Goal: Navigation & Orientation: Go to known website

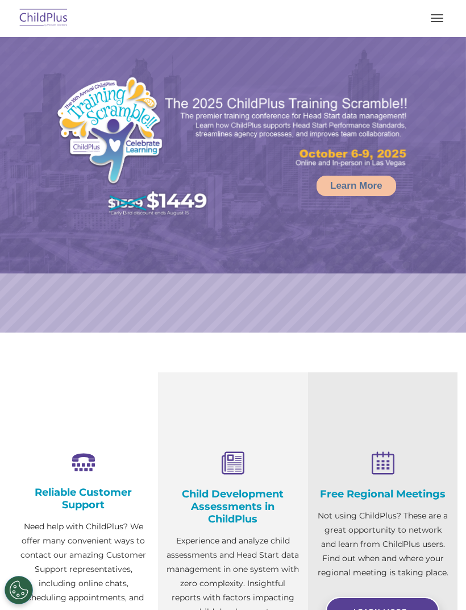
select select "MEDIUM"
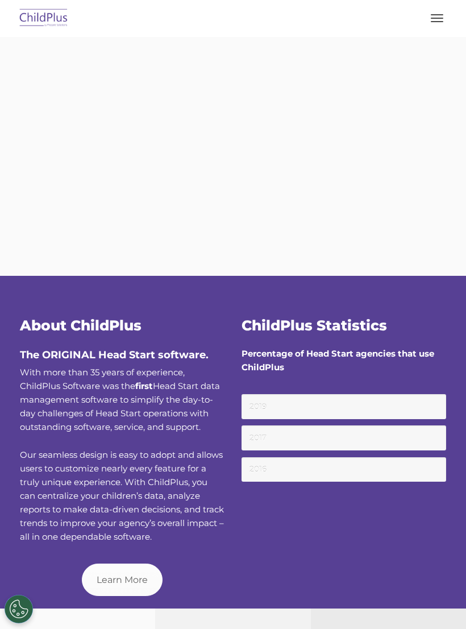
type input ""
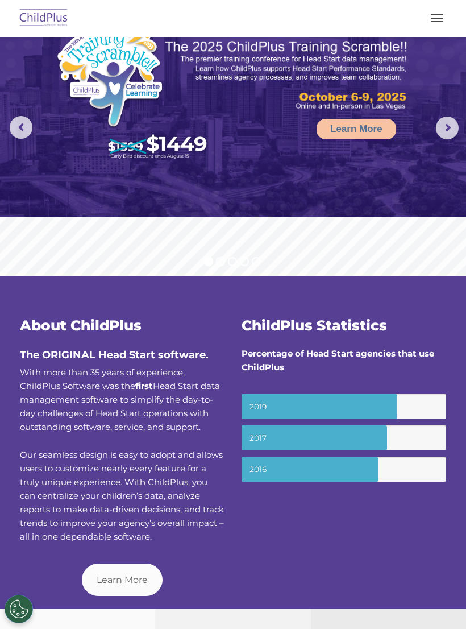
click at [436, 23] on button "button" at bounding box center [438, 18] width 24 height 18
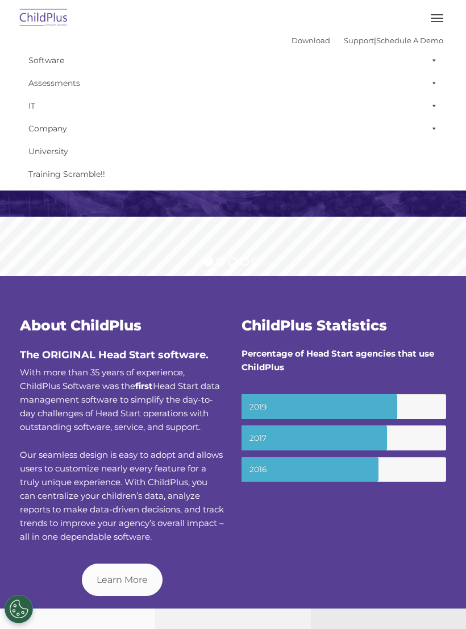
click at [19, 6] on img at bounding box center [43, 18] width 53 height 27
click at [30, 14] on img at bounding box center [43, 18] width 53 height 27
